Goal: Task Accomplishment & Management: Use online tool/utility

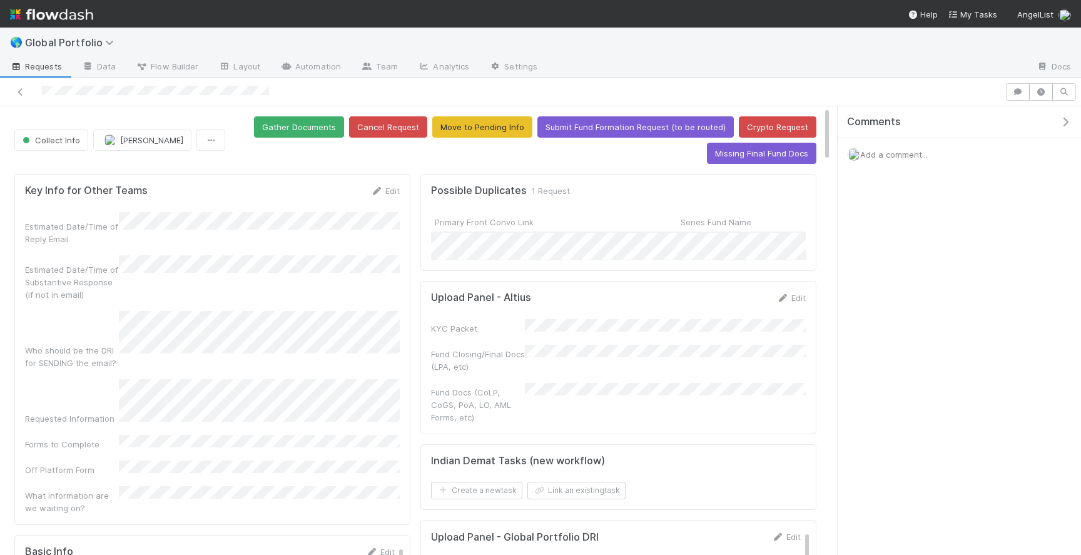
drag, startPoint x: 275, startPoint y: 91, endPoint x: 39, endPoint y: 86, distance: 235.9
click at [39, 86] on div at bounding box center [502, 92] width 995 height 18
click at [270, 94] on div at bounding box center [502, 92] width 995 height 18
click at [56, 94] on div at bounding box center [502, 92] width 995 height 18
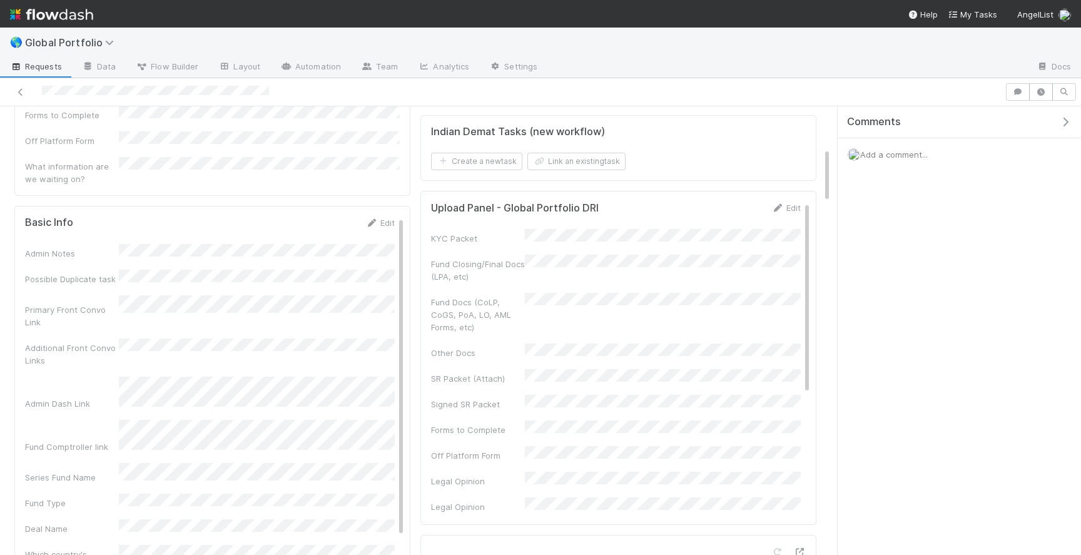
scroll to position [334, 0]
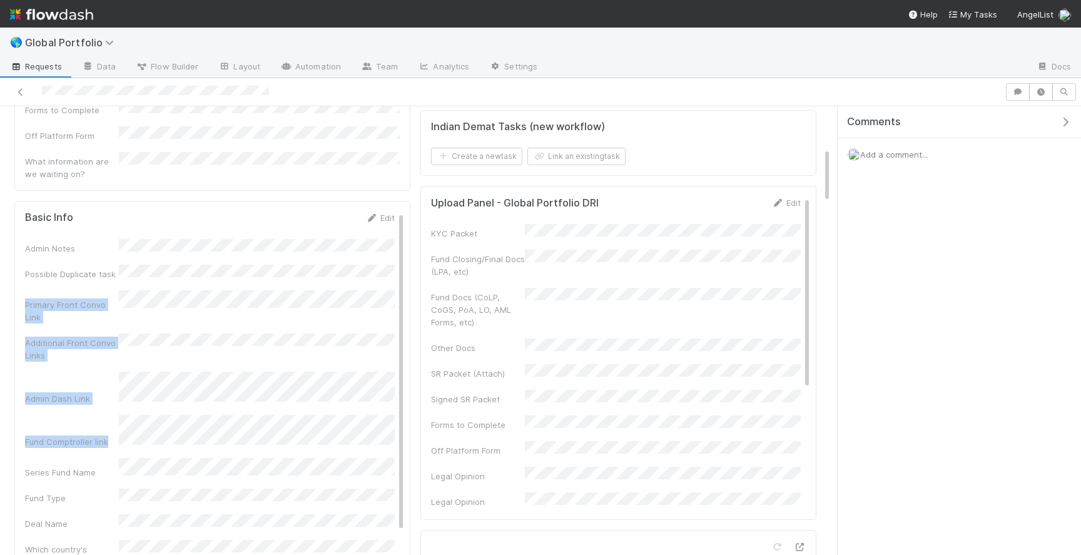
drag, startPoint x: 126, startPoint y: 213, endPoint x: 126, endPoint y: 494, distance: 281.5
click at [327, 201] on div "Basic Info Edit Admin Notes Possible Duplicate task Primary Front Convo Link Ad…" at bounding box center [212, 446] width 396 height 490
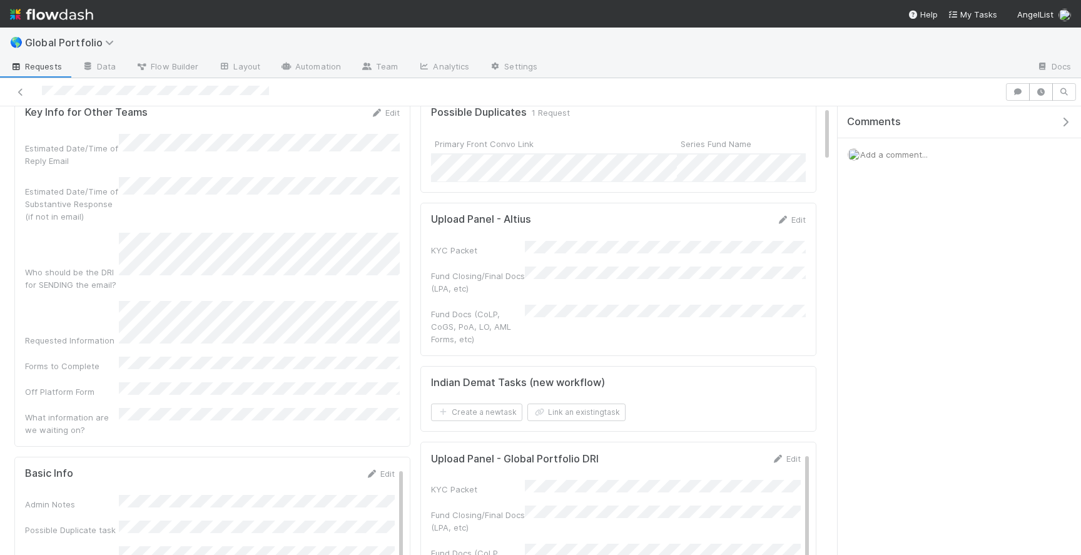
scroll to position [0, 0]
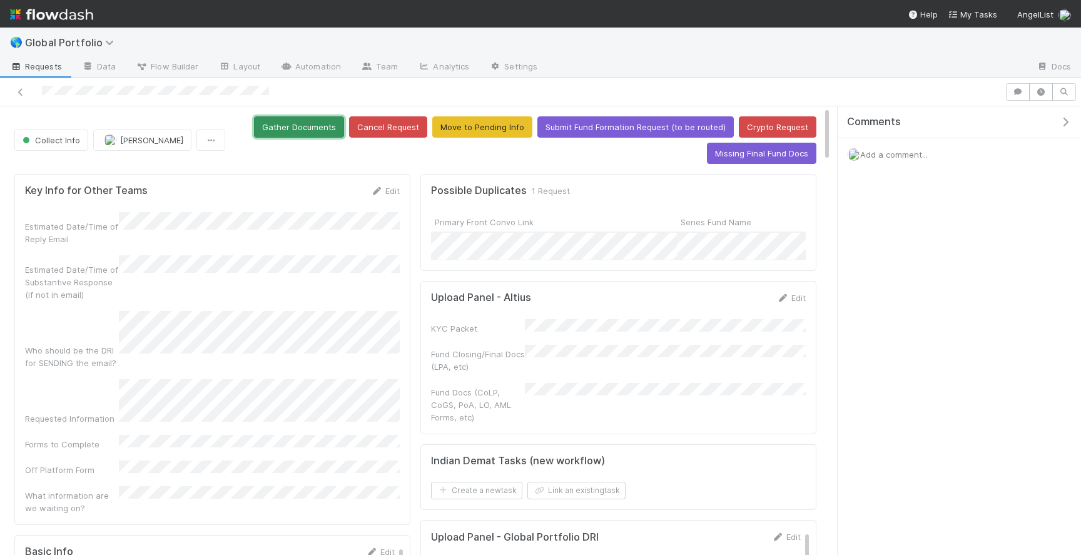
click at [327, 128] on button "Gather Documents" at bounding box center [299, 126] width 90 height 21
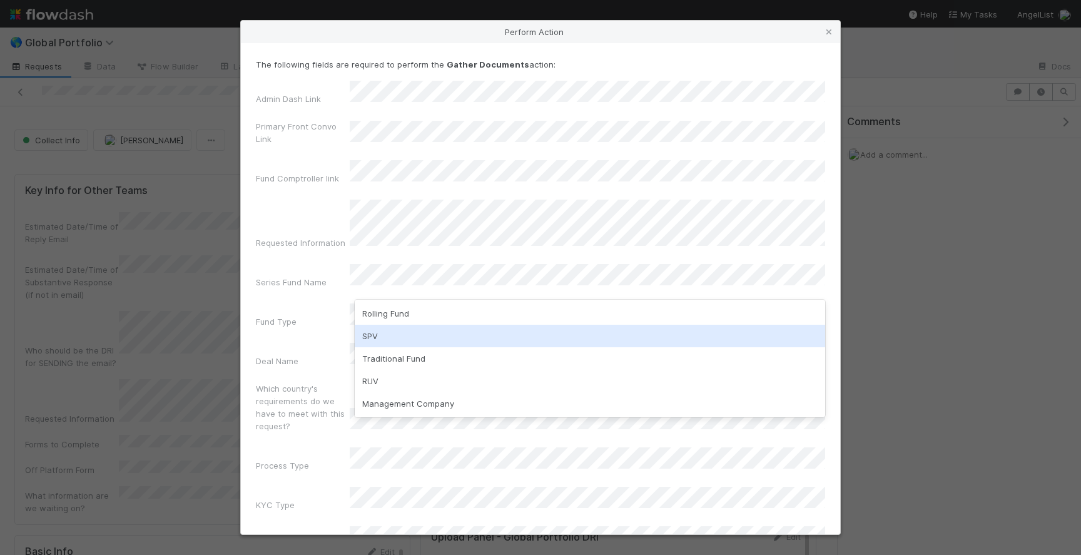
click at [439, 330] on div "SPV" at bounding box center [590, 336] width 470 height 23
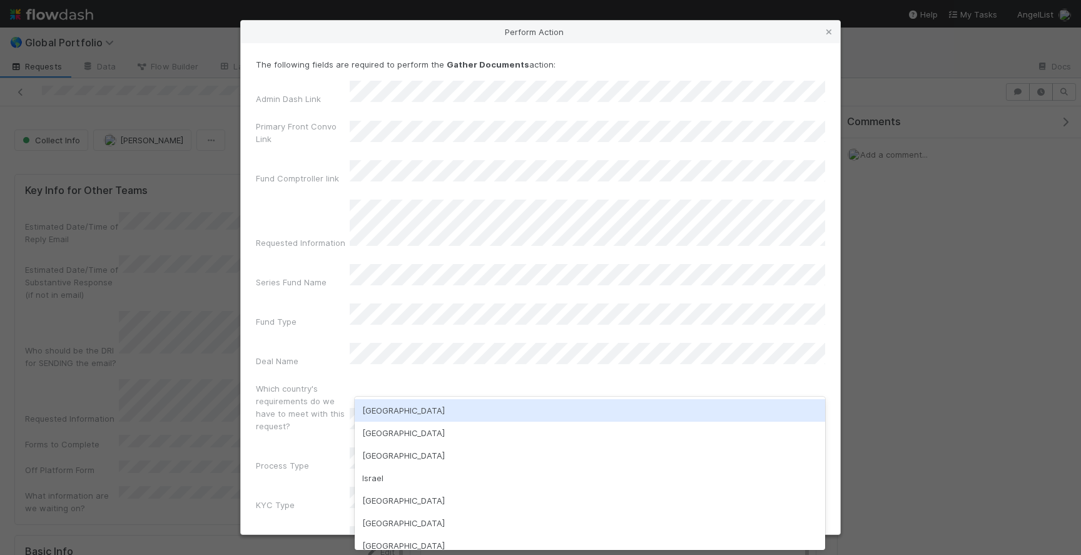
click at [415, 403] on div "[GEOGRAPHIC_DATA]" at bounding box center [590, 410] width 470 height 23
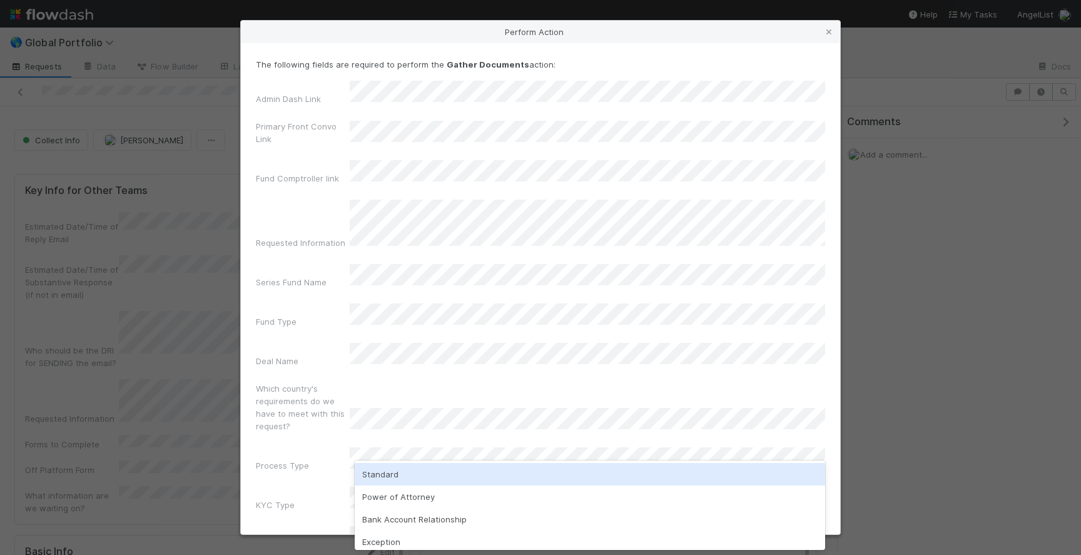
click at [389, 474] on div "Standard" at bounding box center [590, 474] width 470 height 23
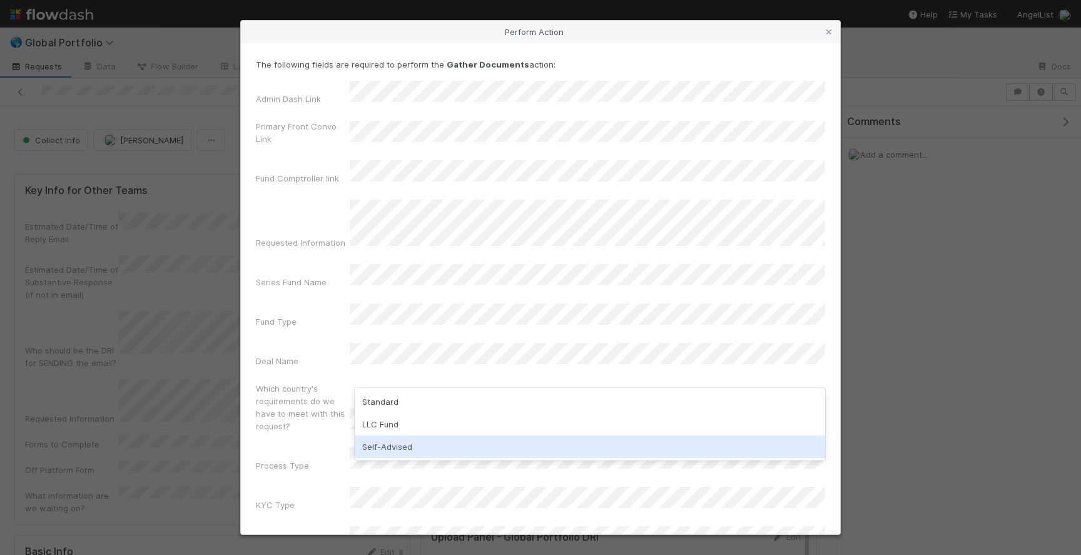
click at [398, 447] on div "Self-Advised" at bounding box center [590, 446] width 470 height 23
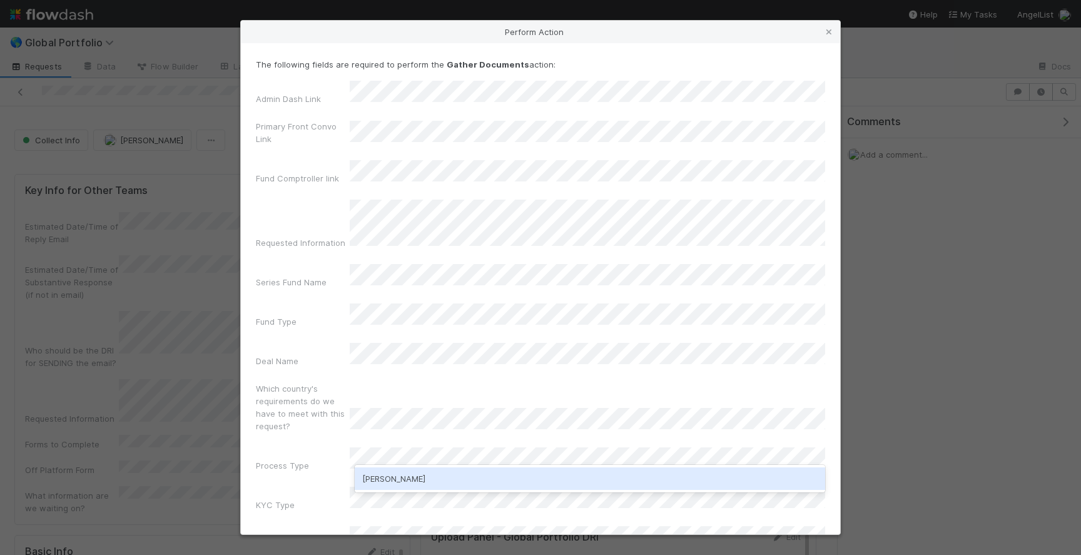
click at [423, 479] on div "[PERSON_NAME]" at bounding box center [590, 478] width 470 height 23
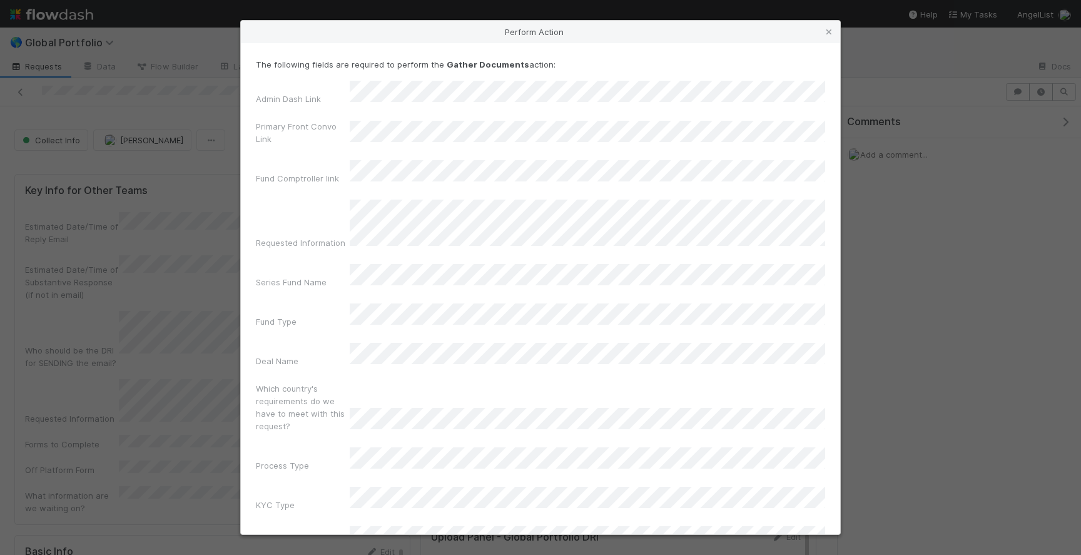
scroll to position [36, 0]
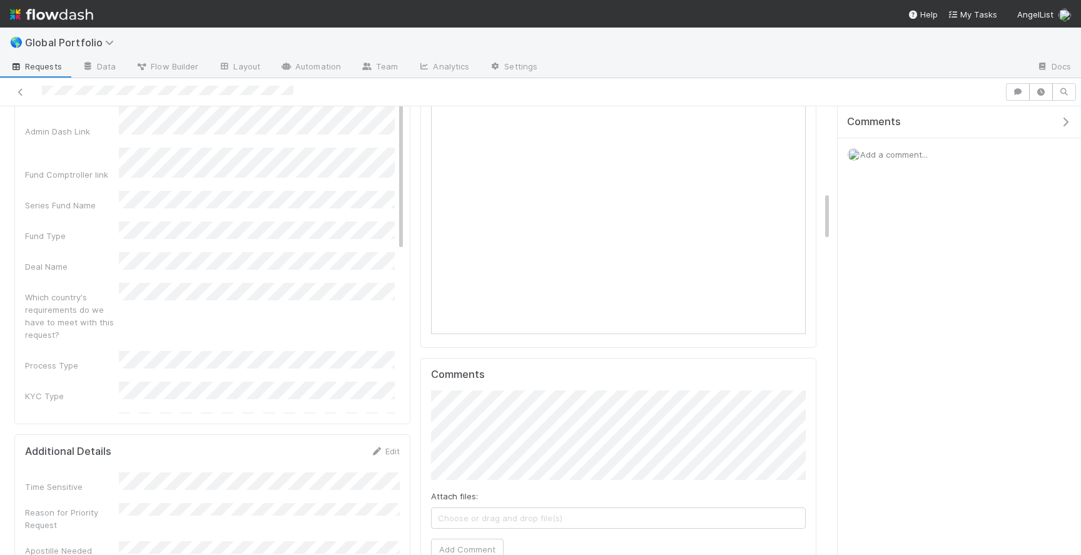
scroll to position [0, 0]
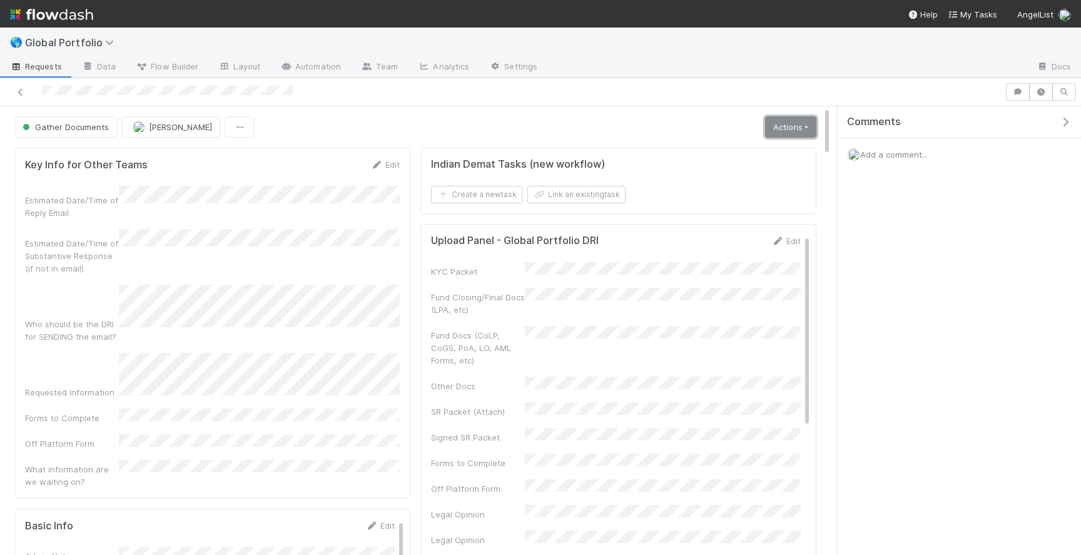
click at [771, 132] on link "Actions" at bounding box center [790, 126] width 51 height 21
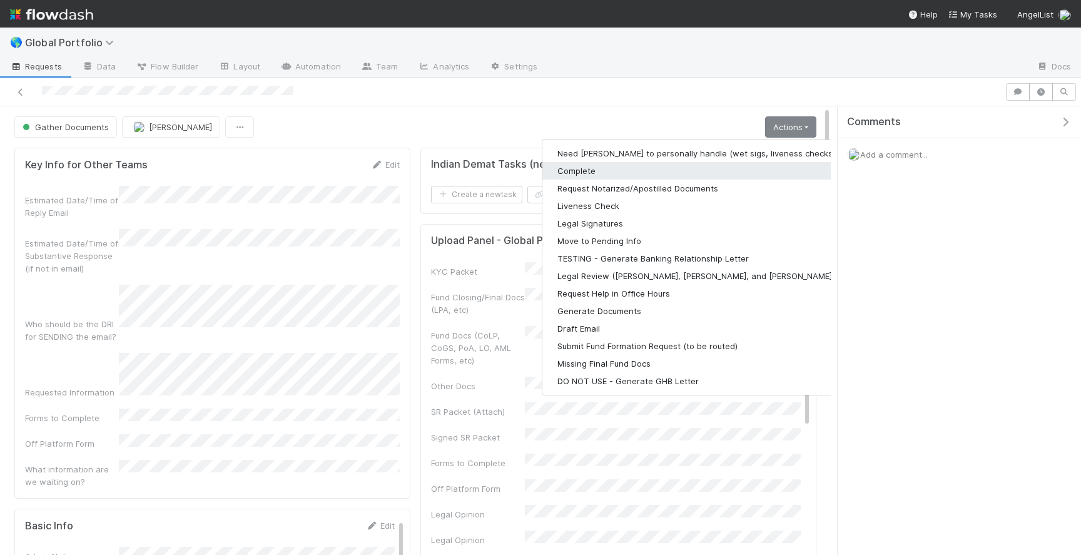
click at [627, 175] on button "Complete" at bounding box center [704, 171] width 325 height 18
